Goal: Information Seeking & Learning: Learn about a topic

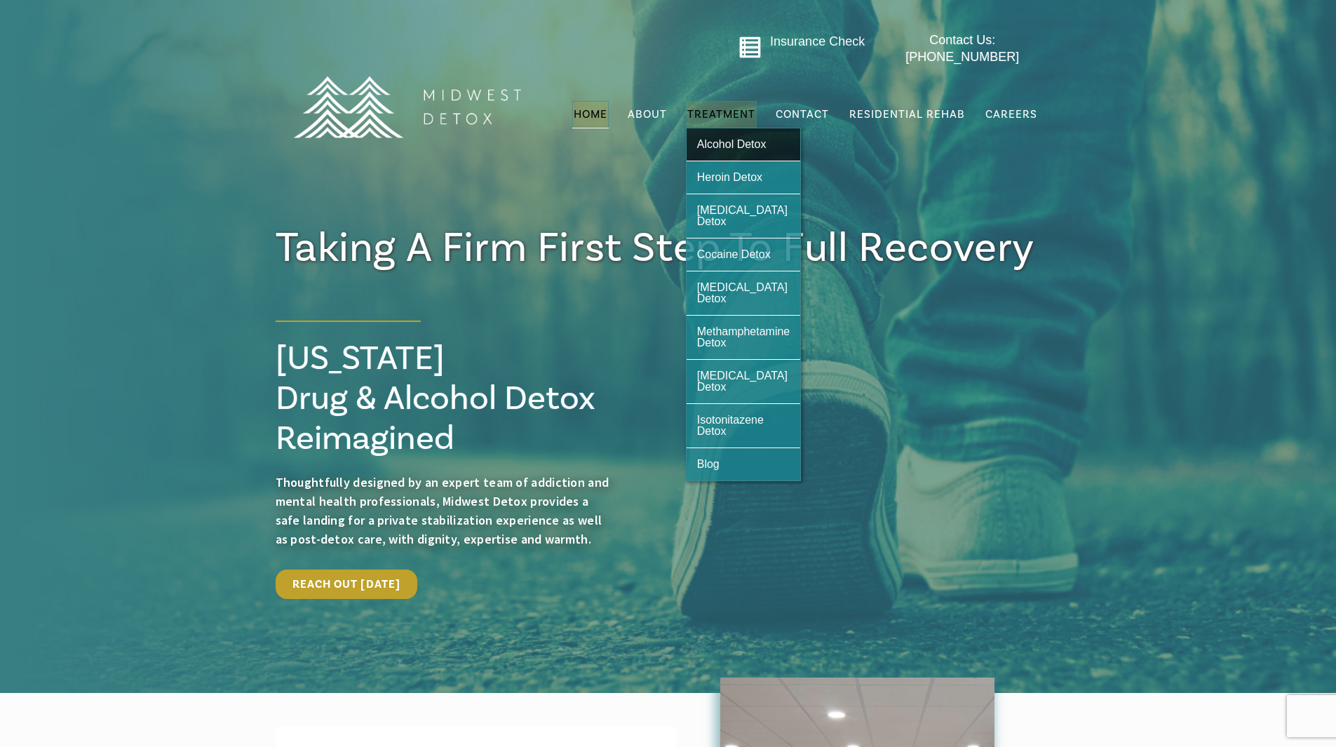
click at [743, 138] on span "Alcohol Detox" at bounding box center [731, 144] width 69 height 12
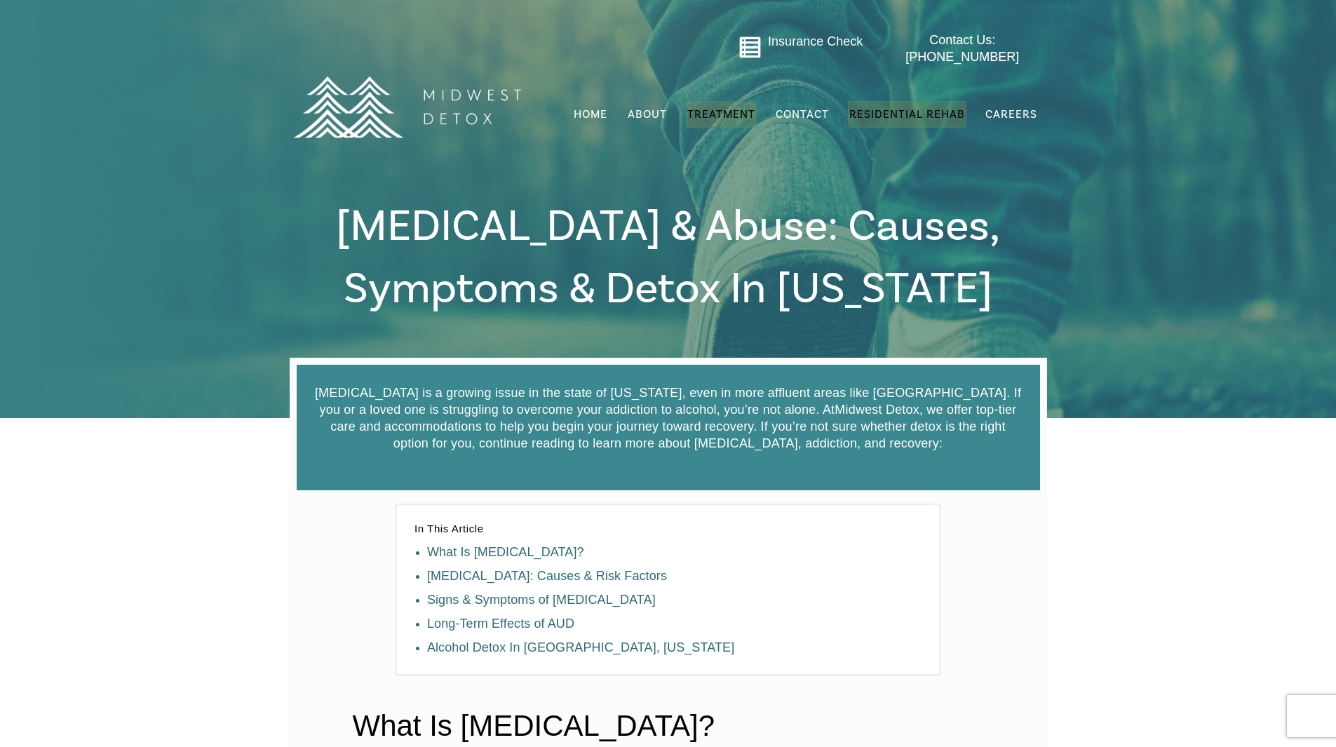
click at [928, 107] on span "Residential Rehab" at bounding box center [907, 114] width 116 height 14
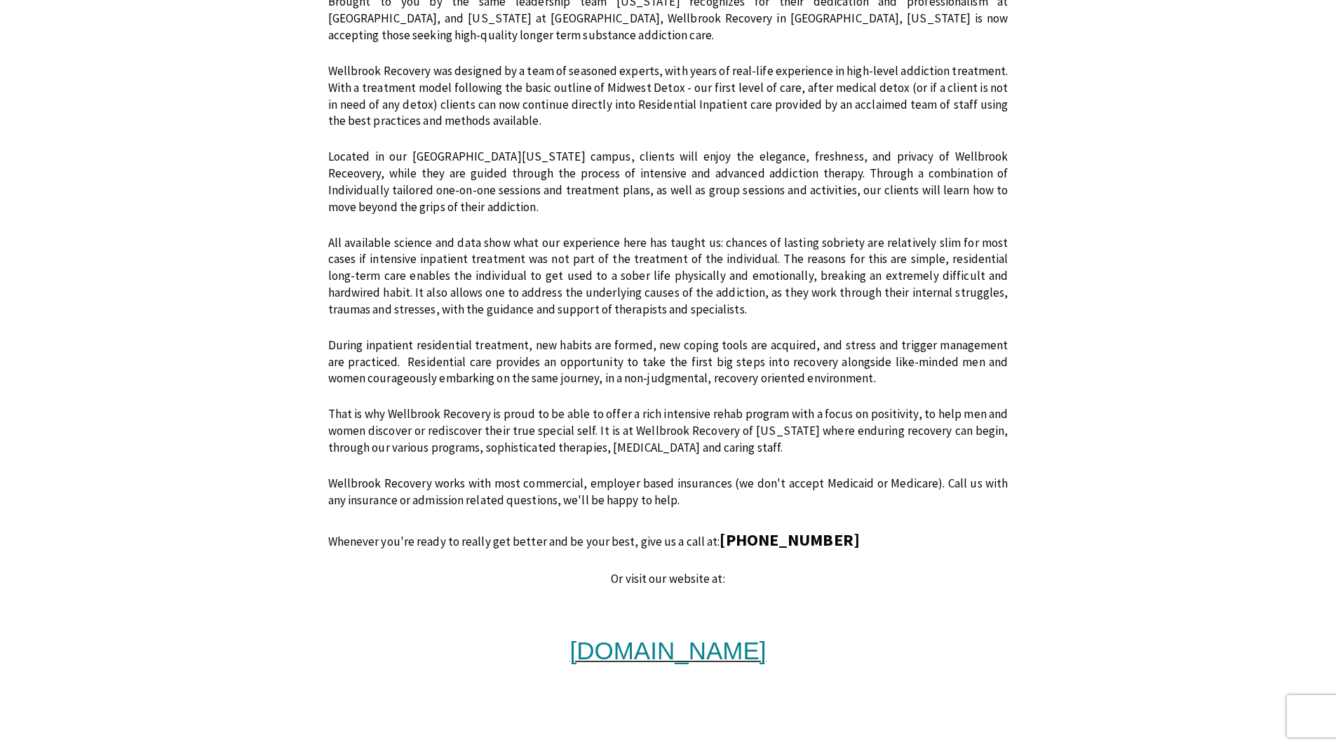
scroll to position [982, 0]
